Goal: Transaction & Acquisition: Purchase product/service

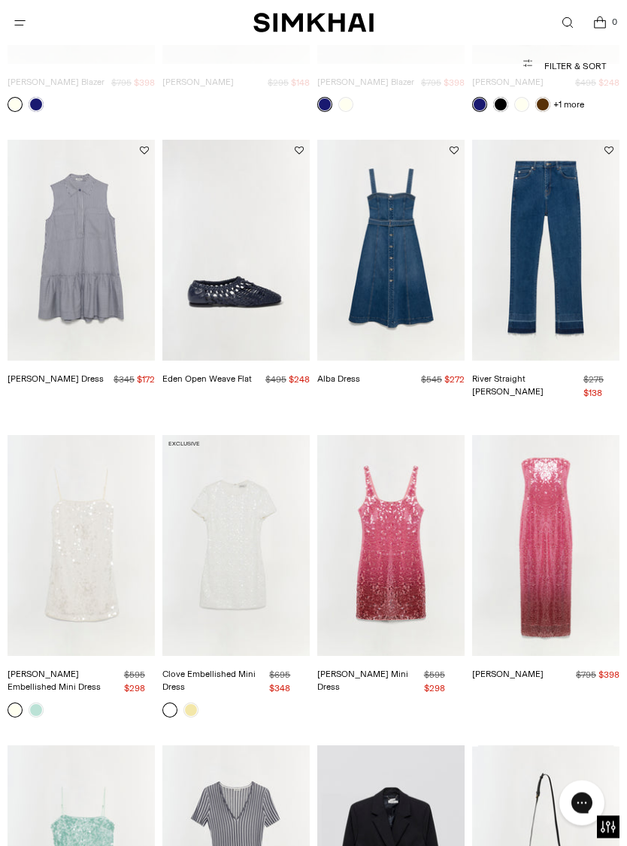
scroll to position [1540, 0]
click at [415, 280] on img "Alba Dress" at bounding box center [390, 250] width 147 height 221
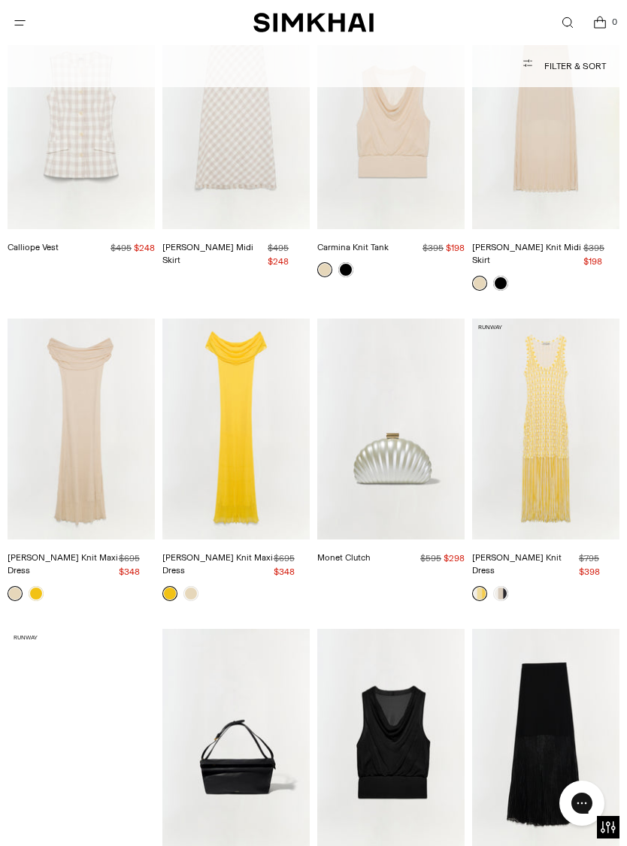
scroll to position [2897, 0]
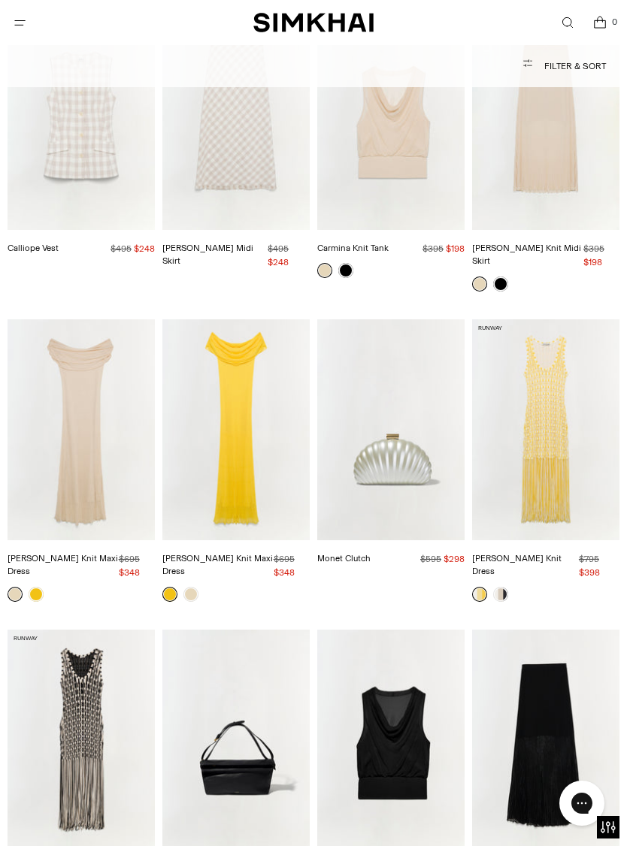
click at [566, 377] on img "Sonia Fringe Knit Dress" at bounding box center [545, 429] width 147 height 221
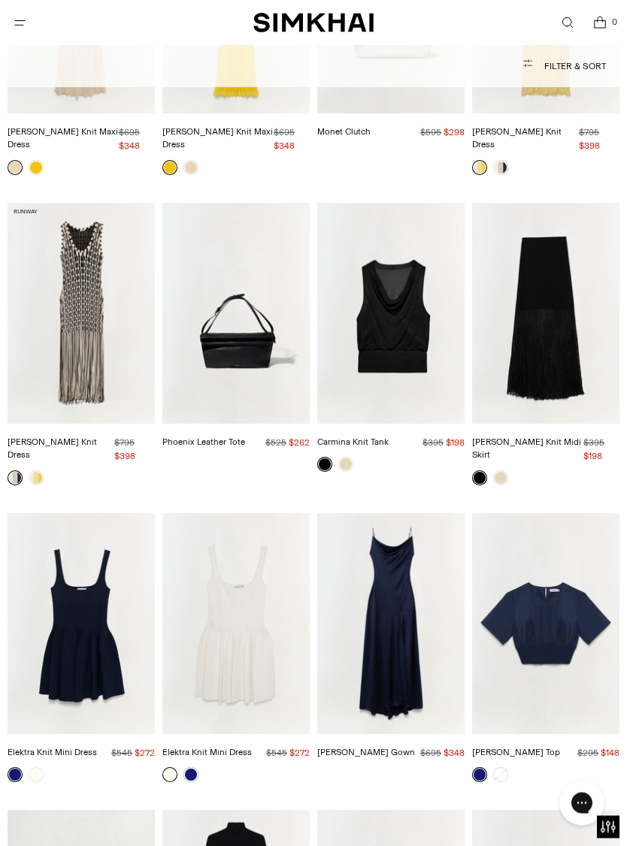
scroll to position [3324, 0]
click at [75, 274] on img "Sonia Fringe Knit Dress" at bounding box center [81, 313] width 147 height 221
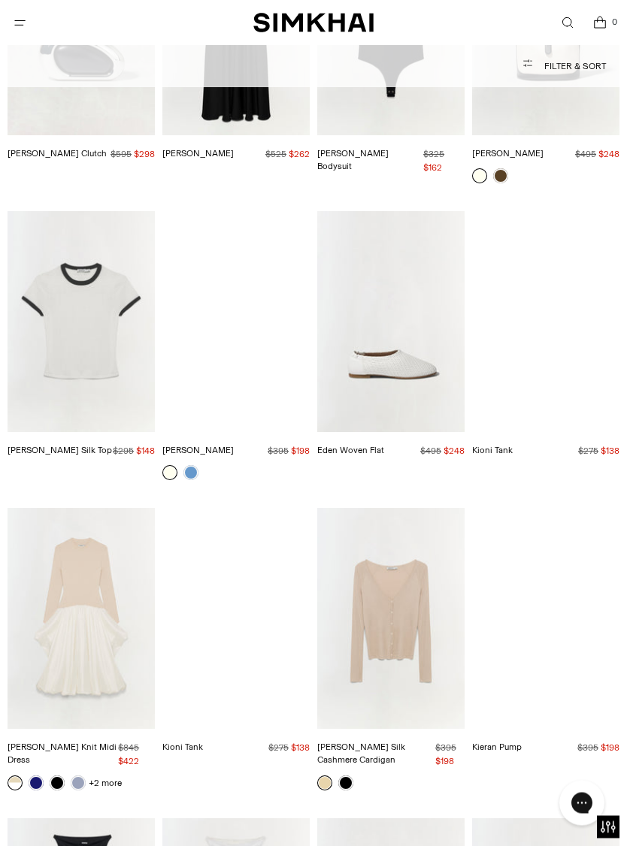
scroll to position [4219, 0]
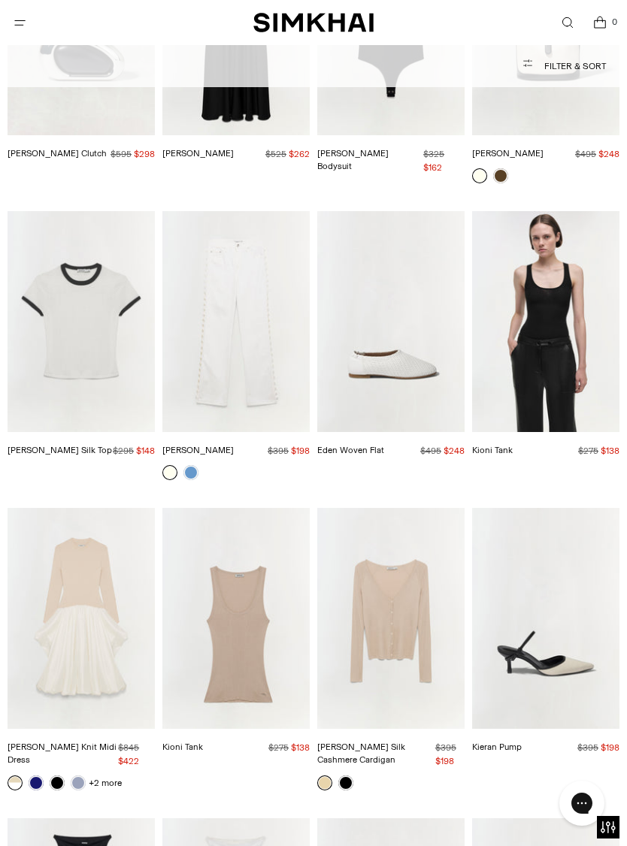
click at [62, 247] on img "Carmen Cotton Silk Top" at bounding box center [81, 321] width 147 height 221
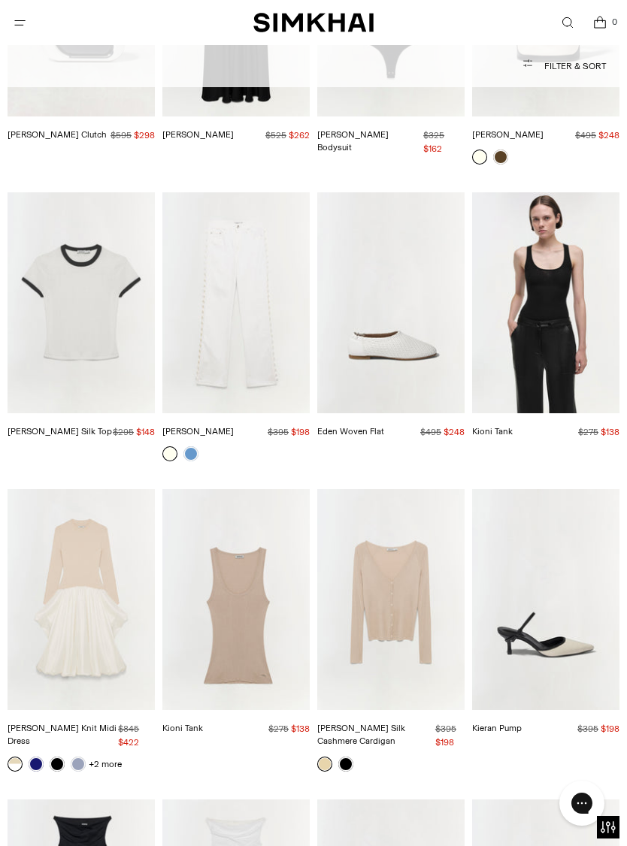
click at [262, 252] on img "Amelia Denim" at bounding box center [235, 302] width 147 height 221
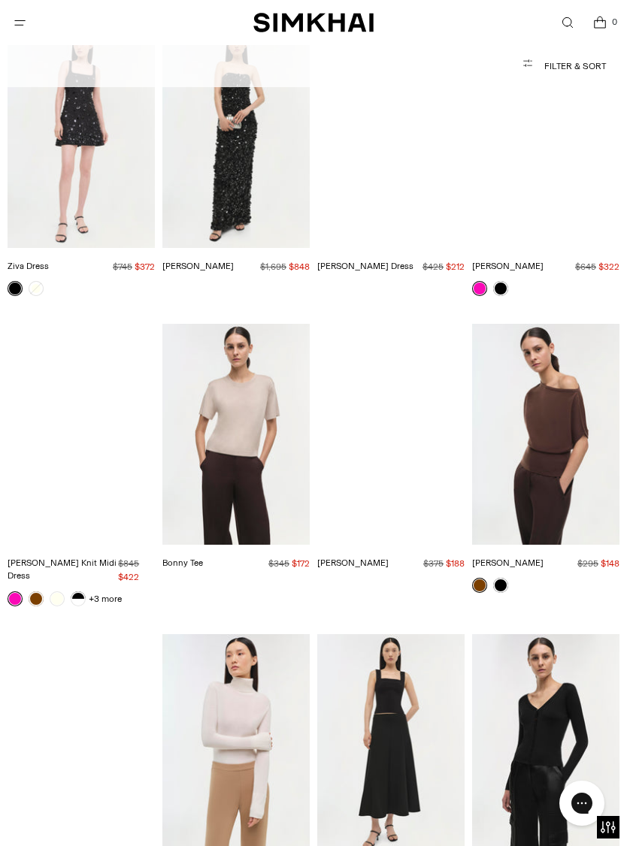
scroll to position [14030, 0]
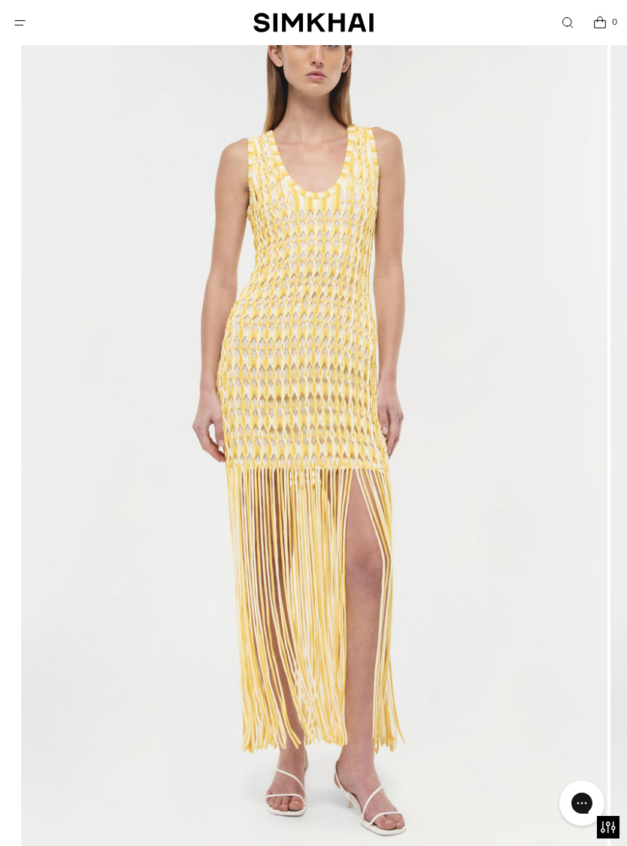
scroll to position [186, 0]
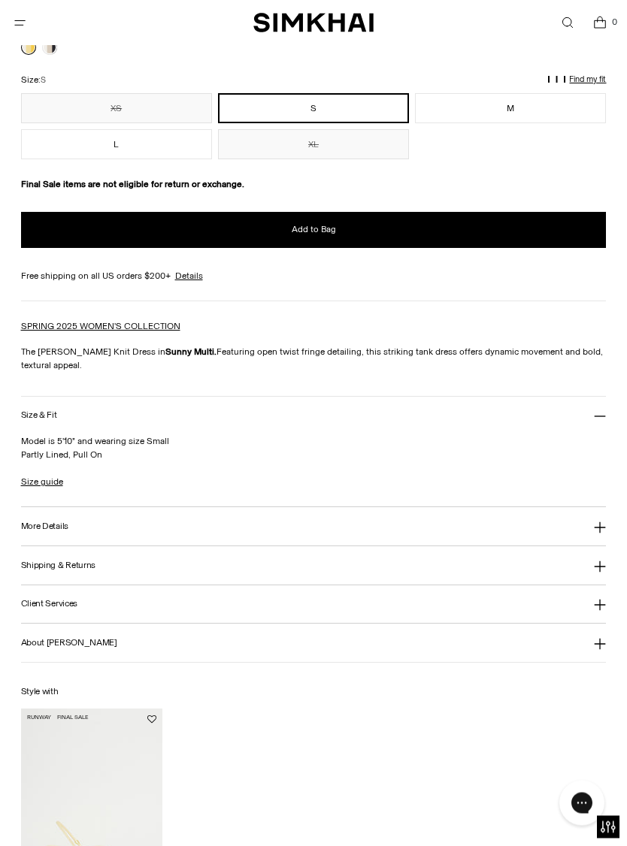
click at [598, 522] on button "More Details" at bounding box center [313, 527] width 585 height 38
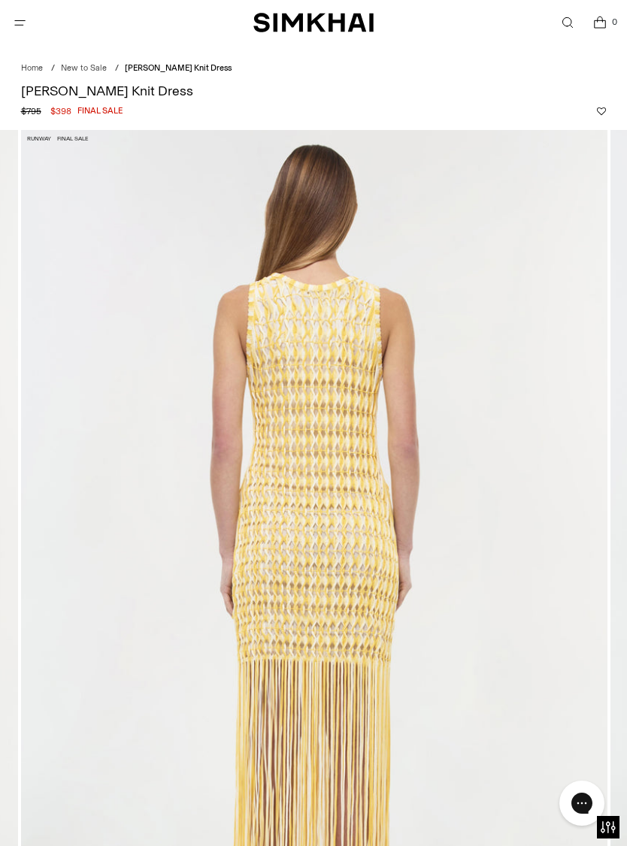
scroll to position [0, 0]
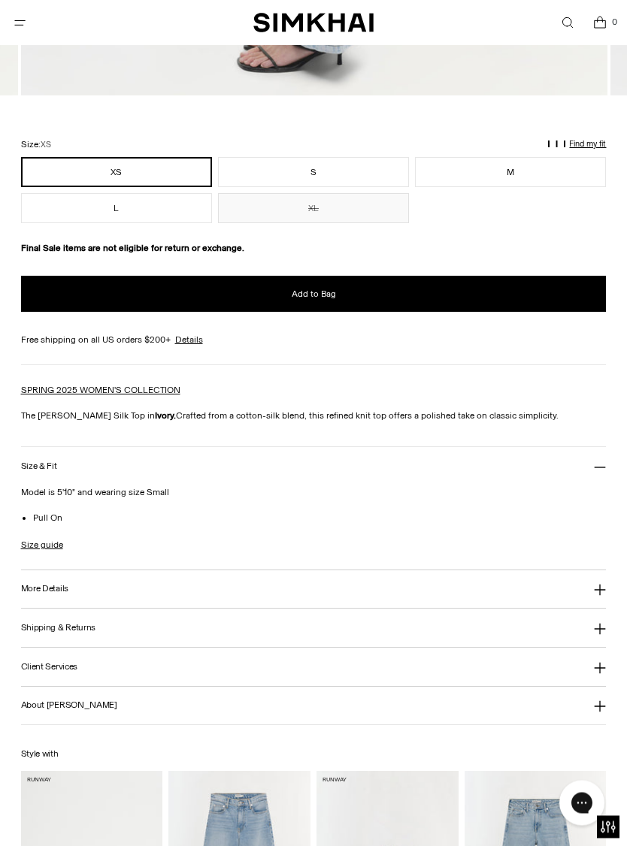
scroll to position [949, 0]
click at [603, 581] on button "More Details" at bounding box center [313, 589] width 585 height 38
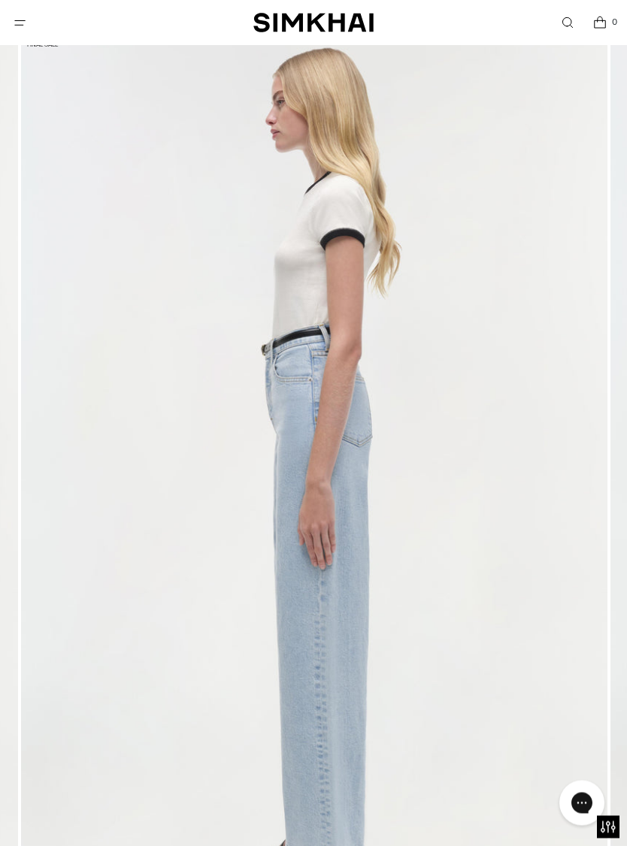
scroll to position [116, 0]
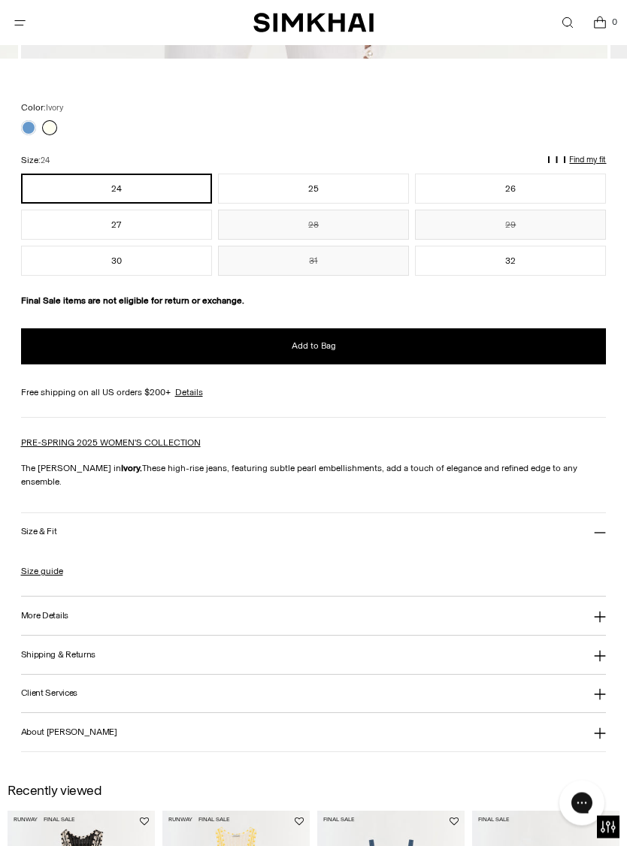
scroll to position [986, 0]
click at [47, 566] on link "Size guide" at bounding box center [42, 571] width 42 height 14
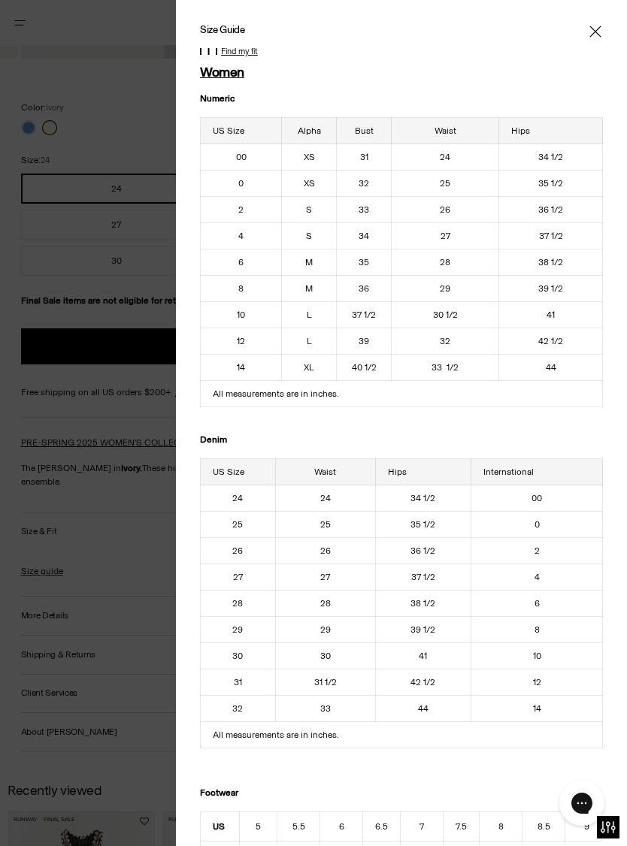
click at [601, 28] on span "Close" at bounding box center [594, 31] width 15 height 15
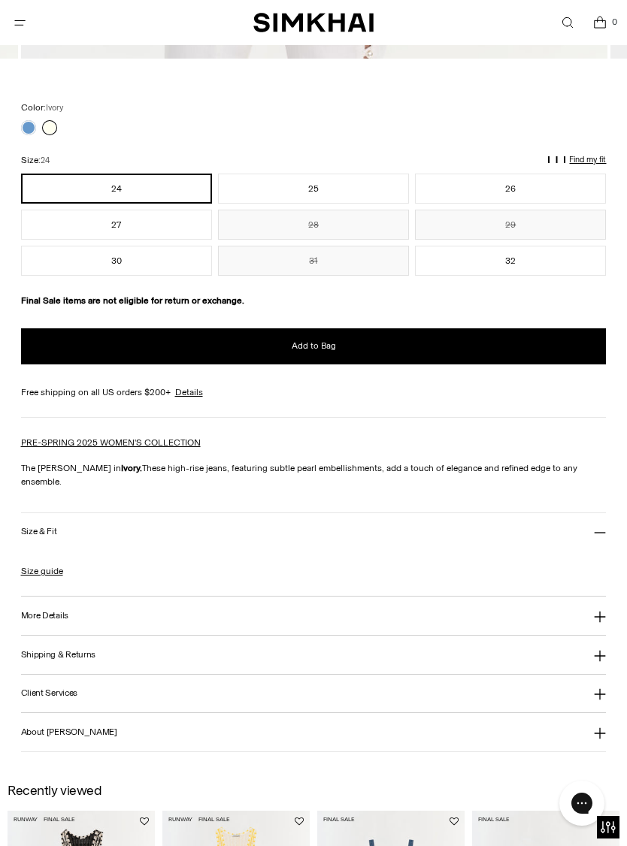
click at [318, 240] on button "28" at bounding box center [313, 225] width 191 height 30
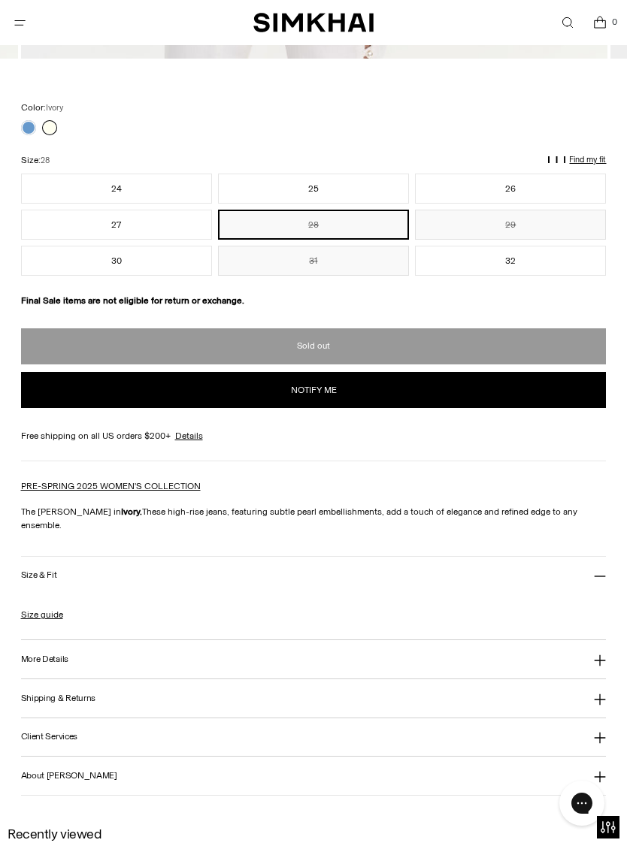
click at [301, 406] on button "Notify me" at bounding box center [313, 390] width 585 height 36
select select "**"
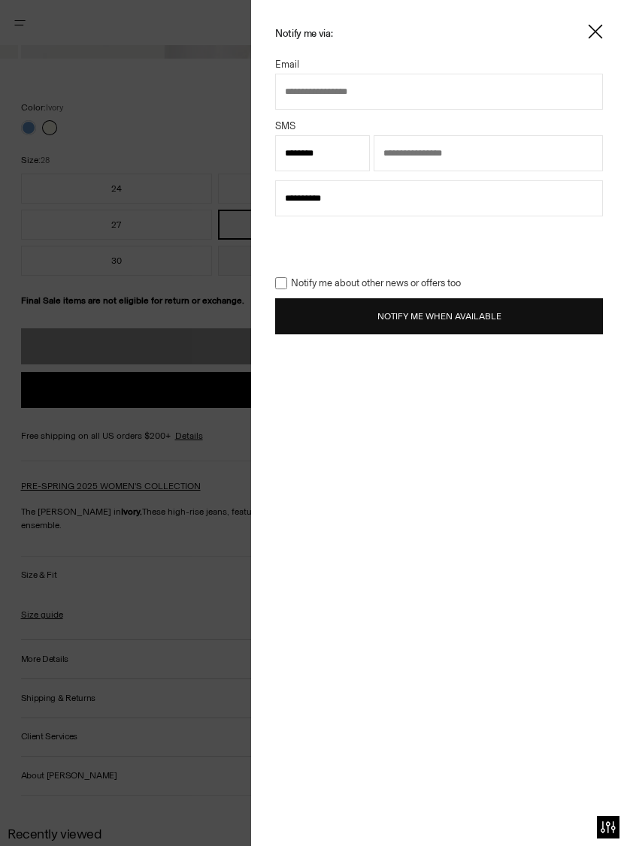
click at [389, 83] on input "text" at bounding box center [439, 92] width 328 height 36
type input "**********"
click at [461, 165] on input "text" at bounding box center [487, 153] width 229 height 36
type input "**********"
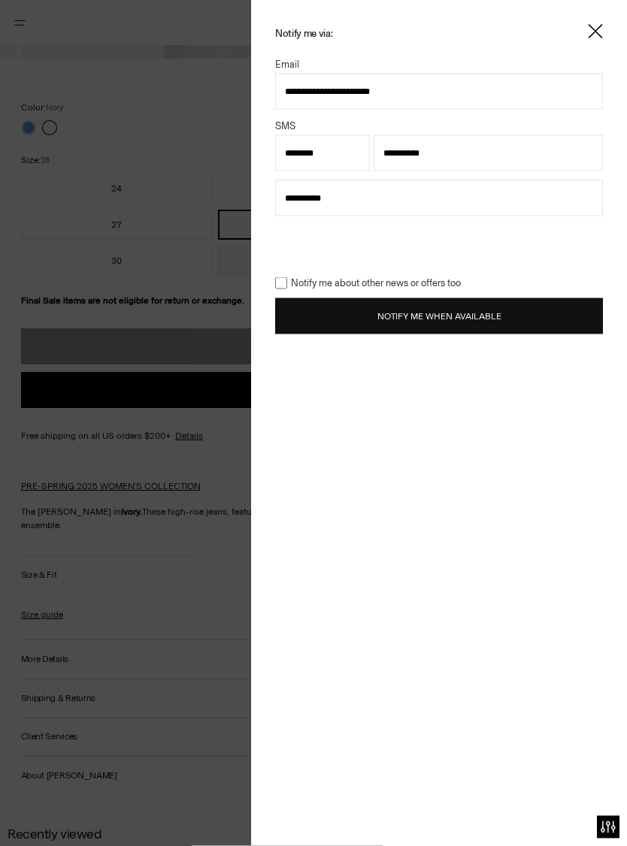
click at [534, 322] on button "Notify Me When Available" at bounding box center [439, 316] width 328 height 36
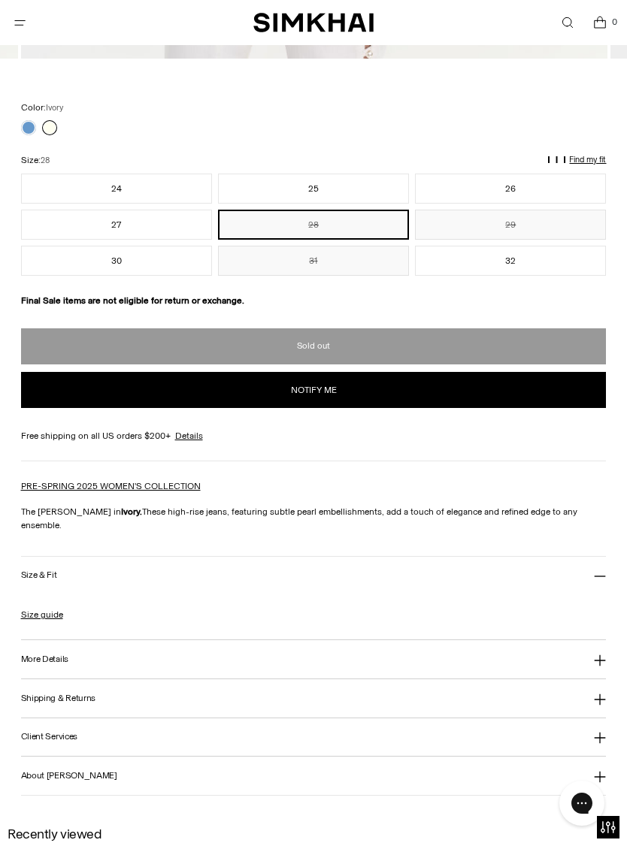
click at [51, 610] on link "Size guide" at bounding box center [42, 615] width 42 height 14
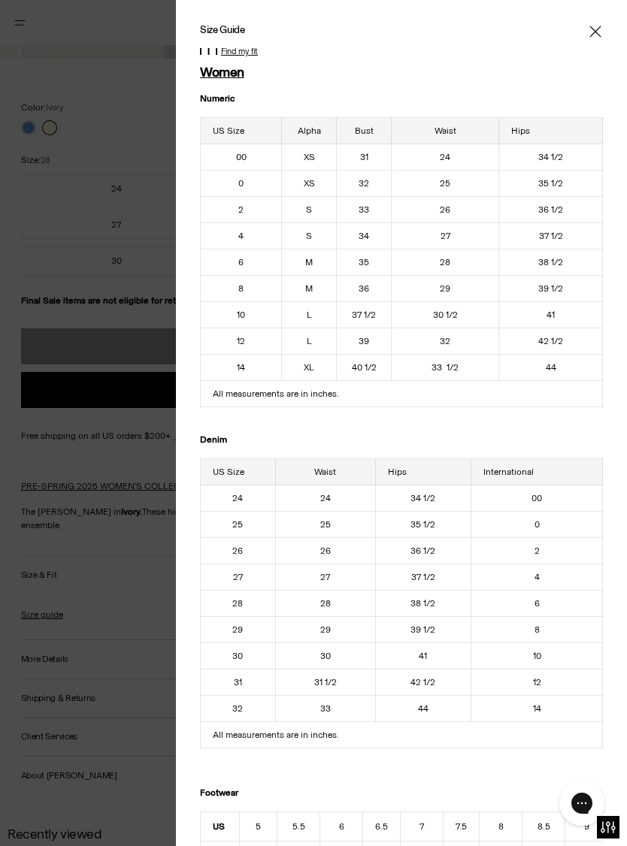
click at [68, 47] on div at bounding box center [313, 423] width 627 height 846
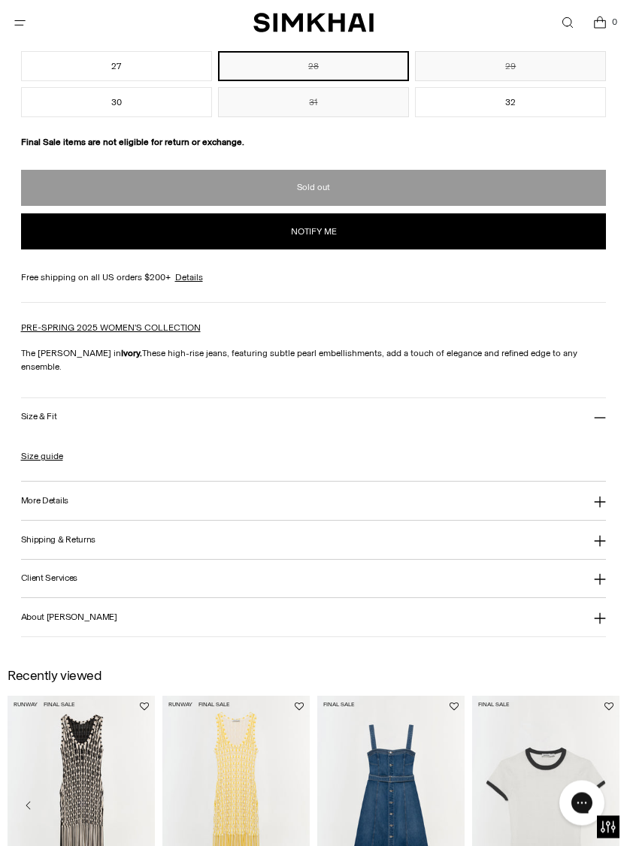
click at [599, 482] on button "More Details" at bounding box center [313, 501] width 585 height 38
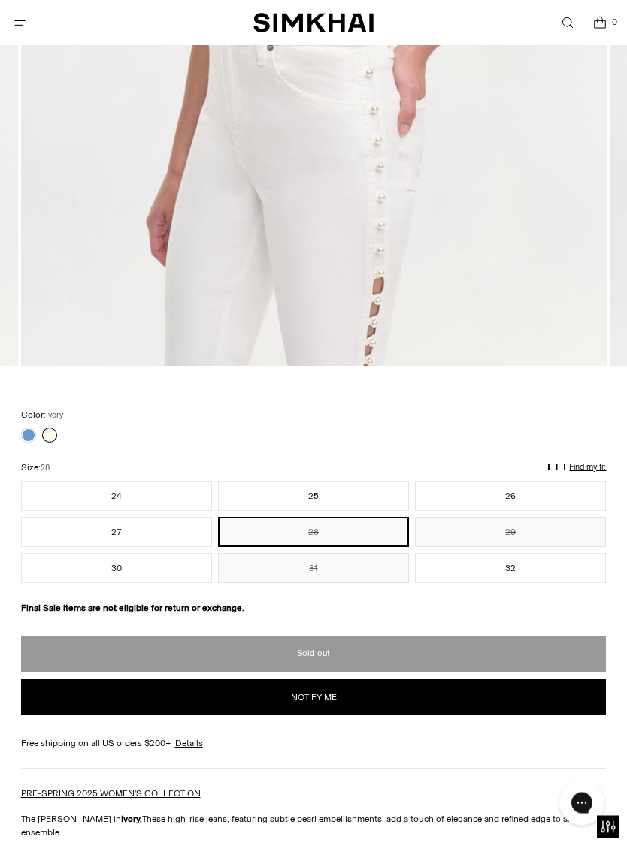
scroll to position [672, 0]
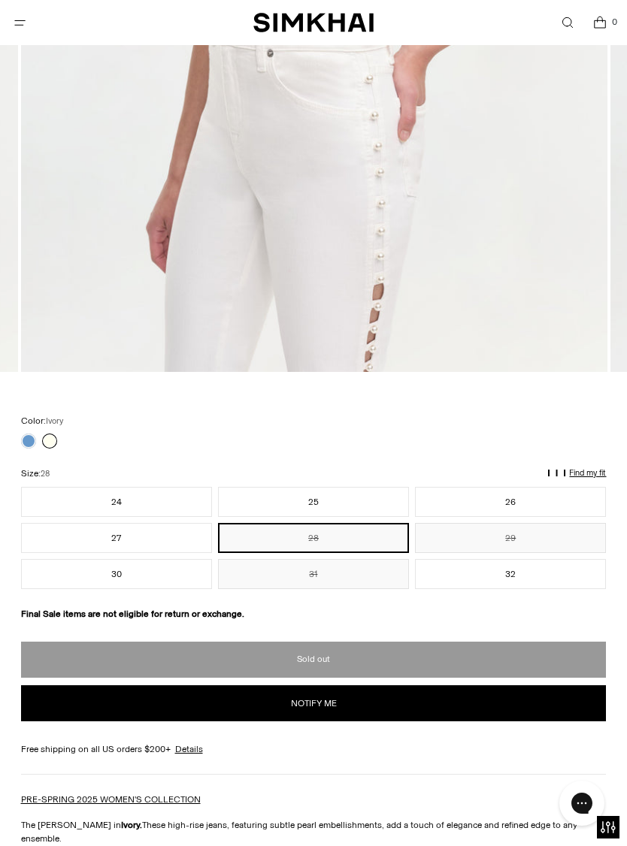
click at [34, 439] on link at bounding box center [28, 440] width 15 height 15
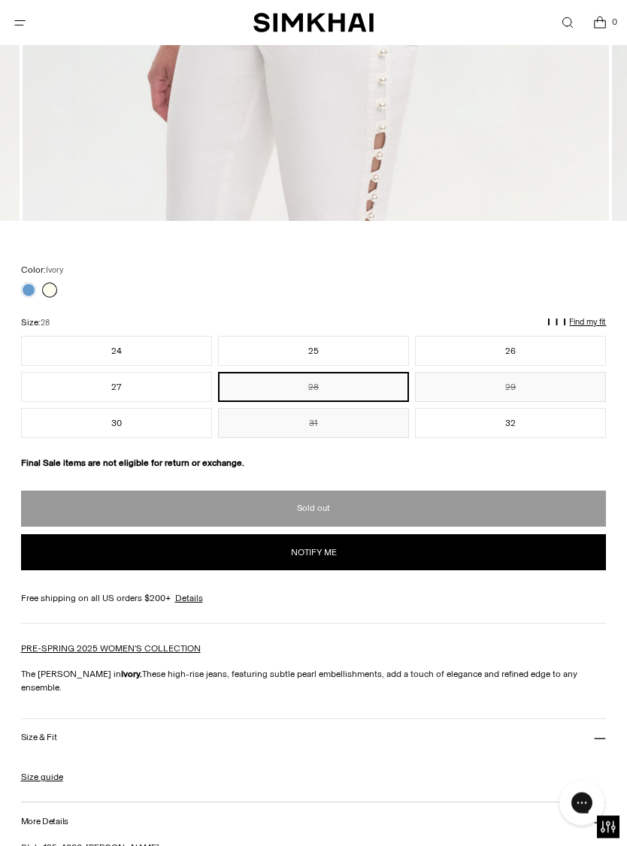
scroll to position [817, 0]
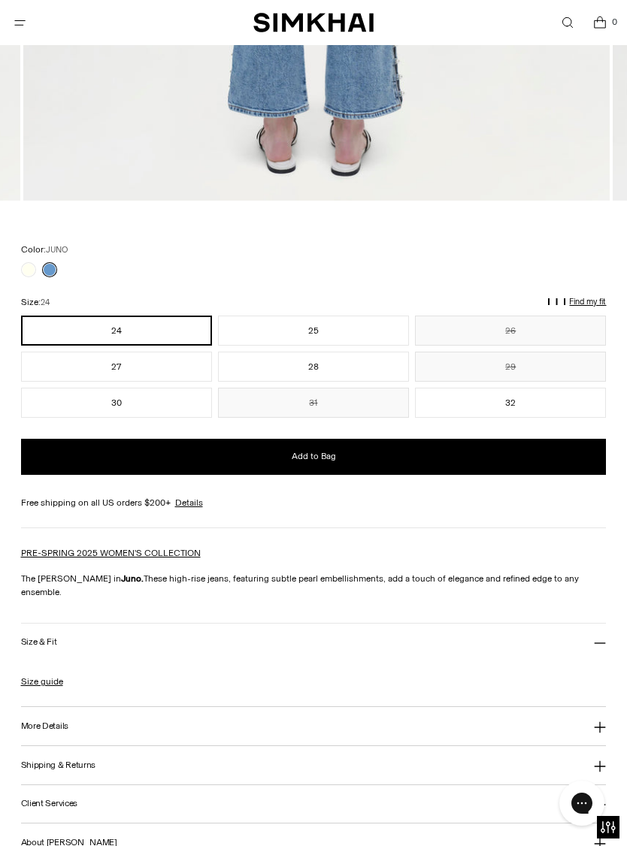
scroll to position [843, 0]
click at [330, 382] on button "28" at bounding box center [313, 367] width 191 height 30
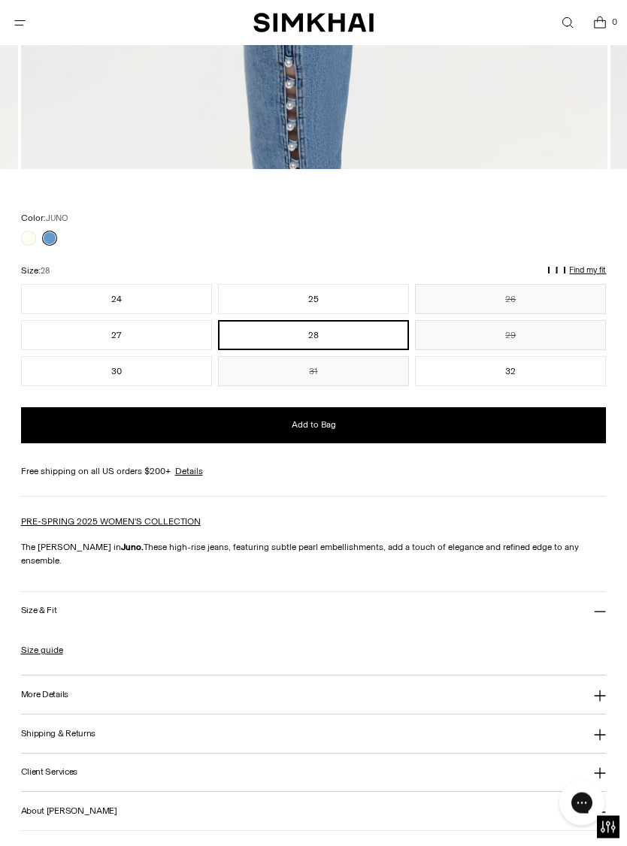
scroll to position [875, 0]
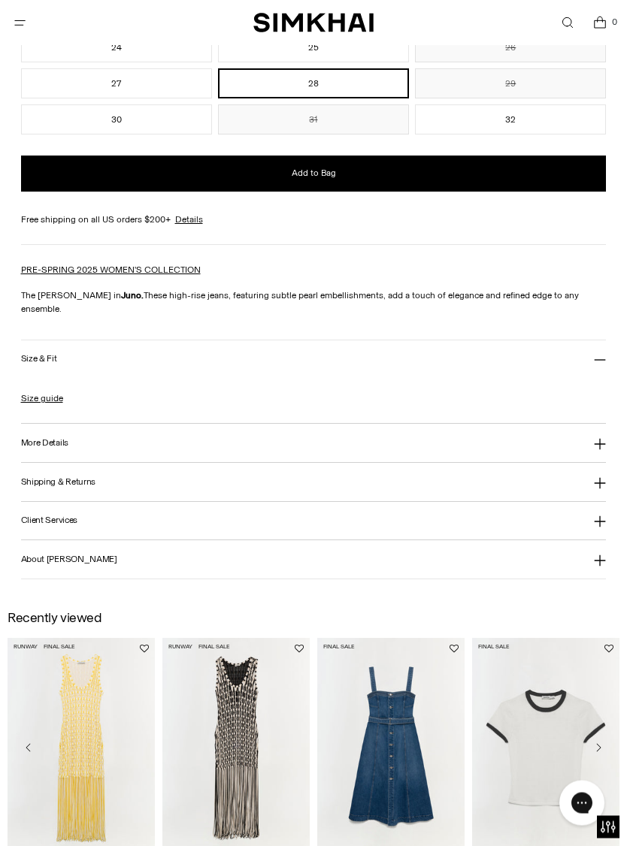
click at [589, 430] on button "More Details" at bounding box center [313, 443] width 585 height 38
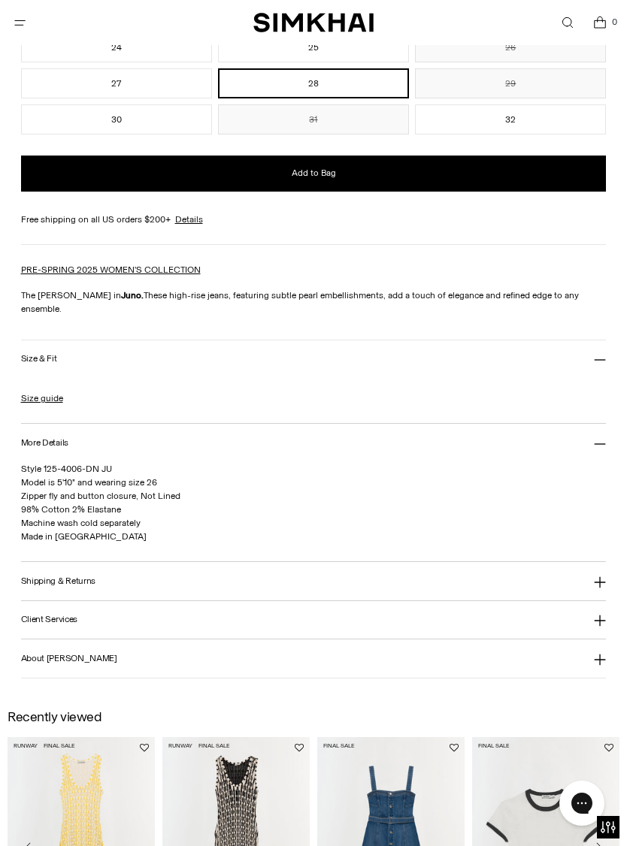
click at [603, 563] on button "Shipping & Returns" at bounding box center [313, 581] width 585 height 38
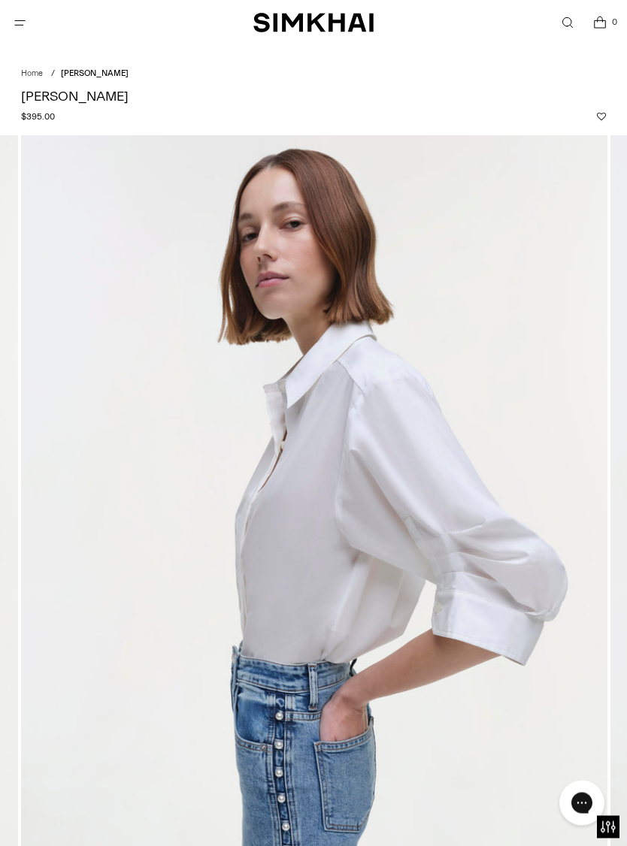
scroll to position [0, 0]
